Goal: Information Seeking & Learning: Find specific page/section

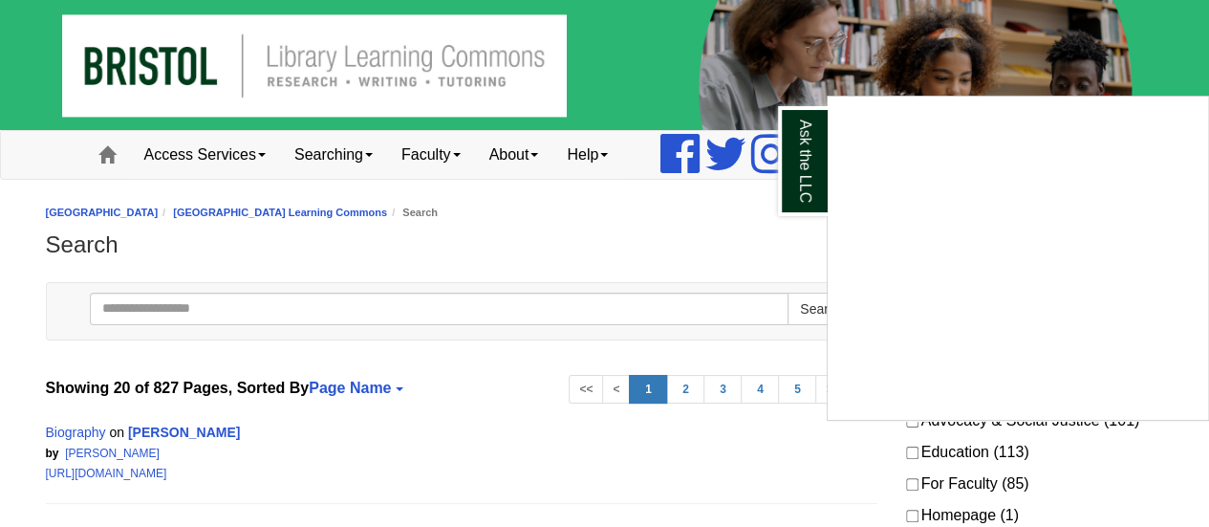
click at [261, 301] on div "Ask the LLC" at bounding box center [604, 263] width 1209 height 527
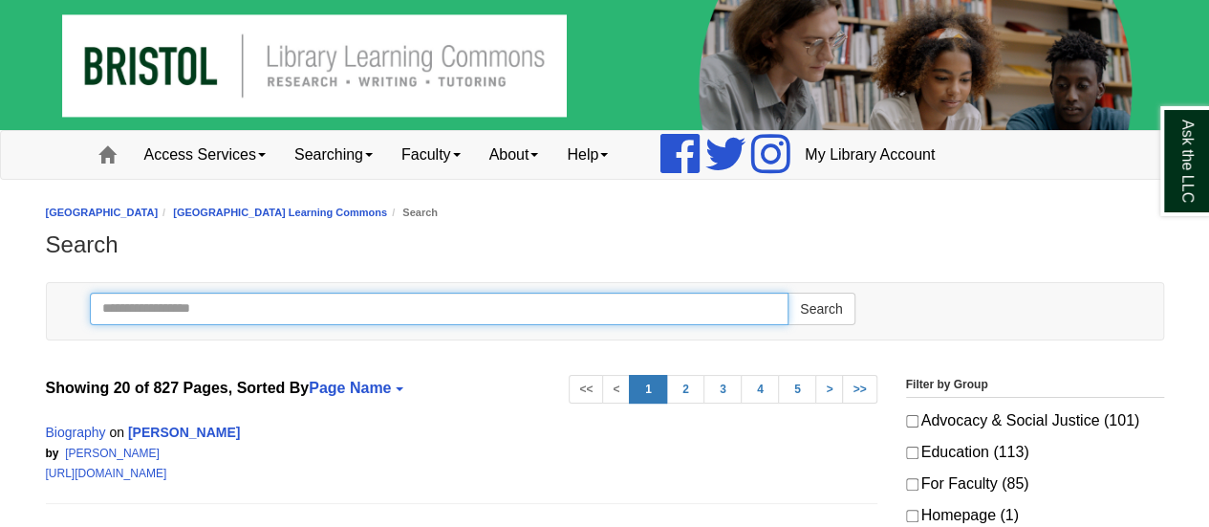
click at [260, 303] on input "Search" at bounding box center [440, 308] width 700 height 32
type input "**********"
click at [787, 292] on button "Search" at bounding box center [820, 308] width 67 height 32
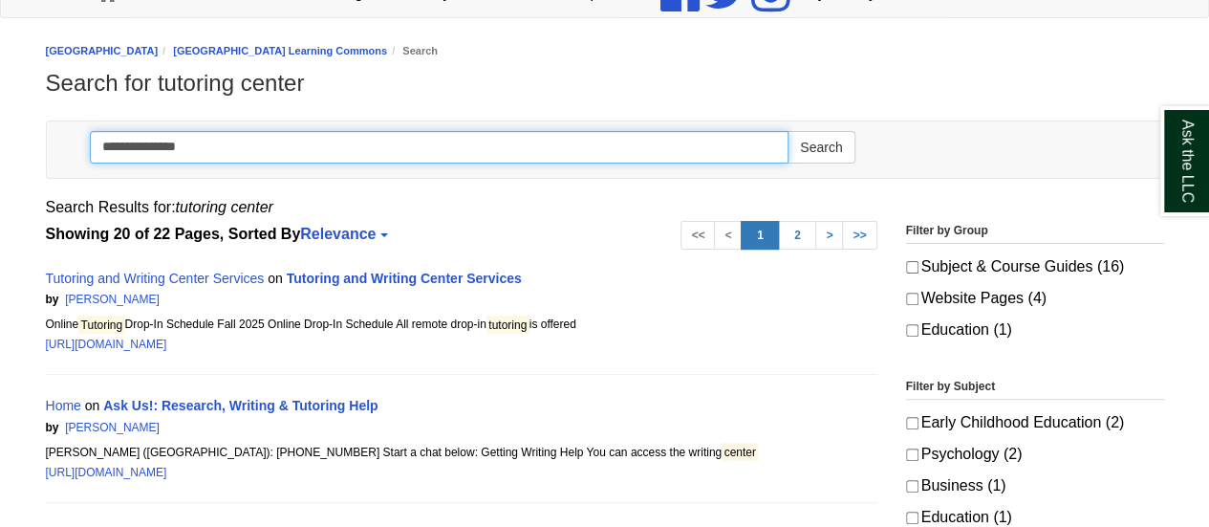
scroll to position [191, 0]
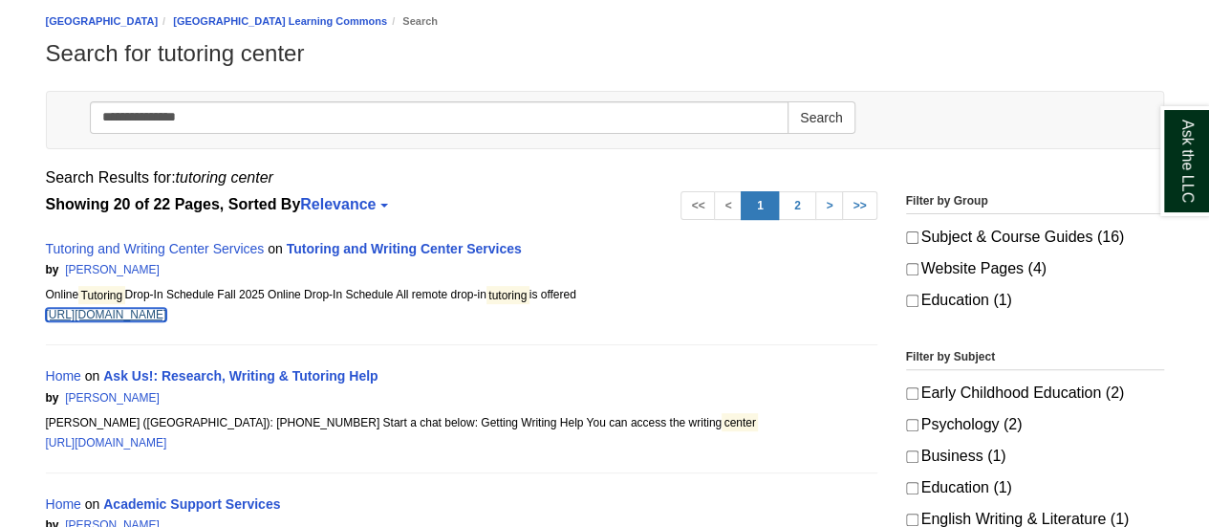
click at [149, 312] on link "https://libguides.bristolcc.edu/c.php?g=1214326&p=8883056" at bounding box center [106, 314] width 121 height 13
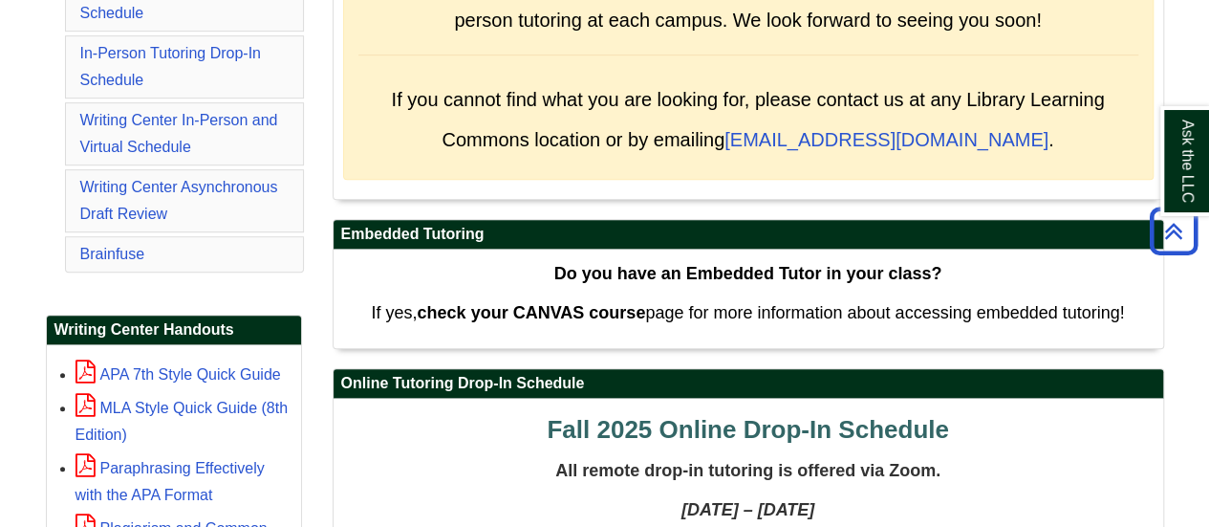
scroll to position [382, 0]
